Goal: Find specific page/section: Find specific page/section

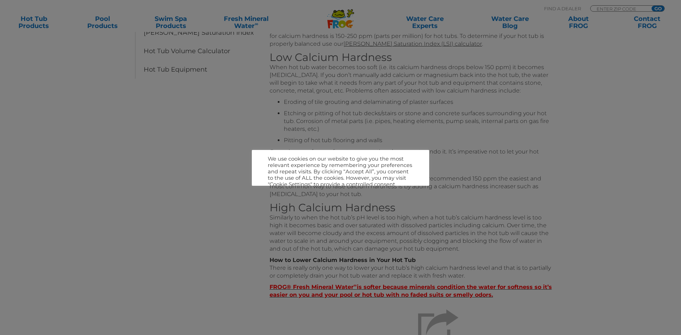
scroll to position [220, 0]
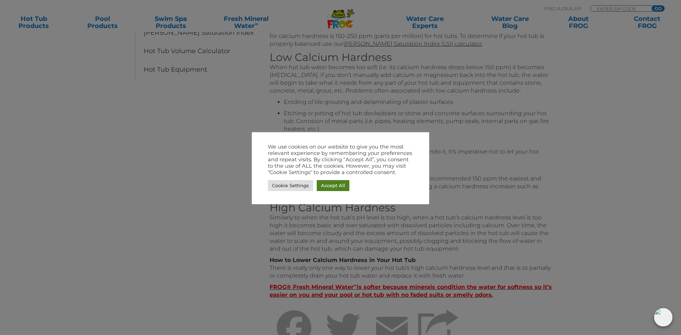
click at [330, 184] on link "Accept All" at bounding box center [333, 185] width 33 height 11
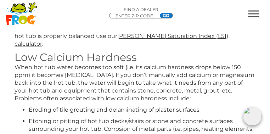
drag, startPoint x: 673, startPoint y: 0, endPoint x: 45, endPoint y: 100, distance: 635.8
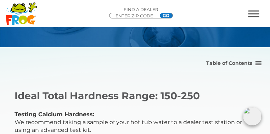
scroll to position [57, 0]
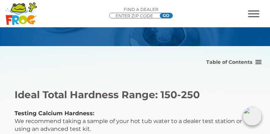
click at [0, 0] on link "Hot Tub Products" at bounding box center [0, 0] width 0 height 0
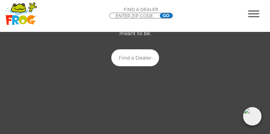
scroll to position [108, 0]
